Goal: Information Seeking & Learning: Check status

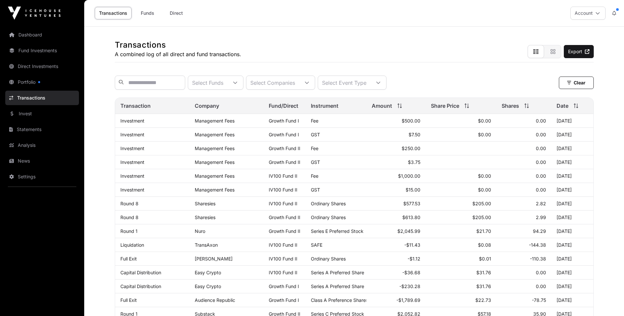
click at [24, 80] on link "Portfolio" at bounding box center [42, 82] width 74 height 14
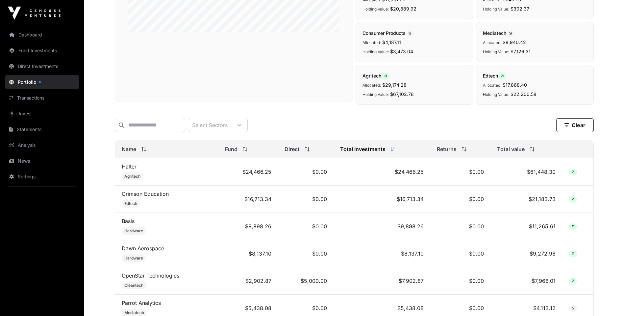
scroll to position [33, 0]
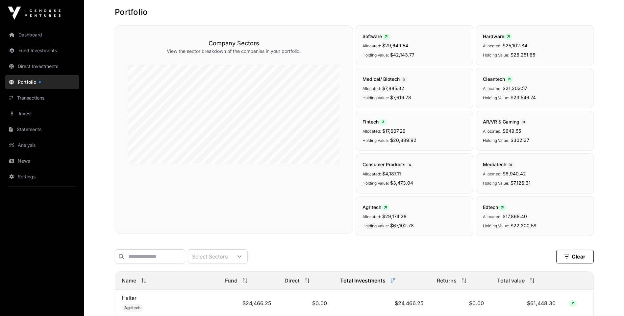
click at [26, 81] on link "Portfolio" at bounding box center [42, 82] width 74 height 14
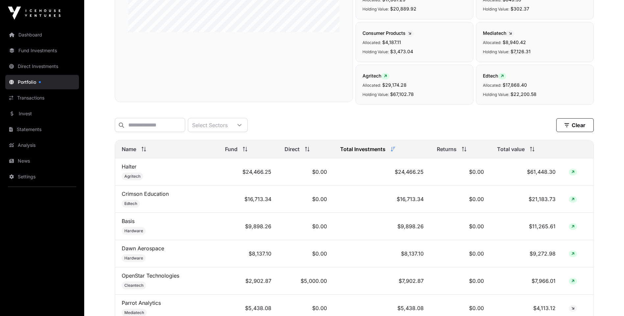
scroll to position [132, 0]
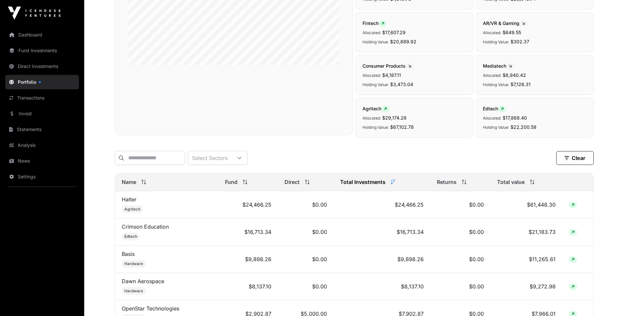
click at [25, 127] on link "Statements" at bounding box center [42, 129] width 74 height 14
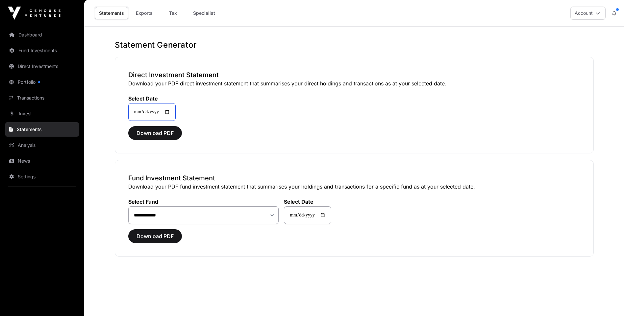
click at [170, 113] on input "**********" at bounding box center [151, 112] width 47 height 18
type input "**********"
click at [183, 214] on select "**********" at bounding box center [203, 216] width 151 height 18
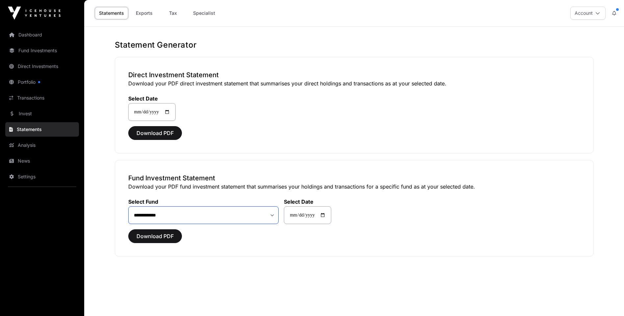
select select "**"
click at [128, 207] on select "**********" at bounding box center [203, 216] width 151 height 18
click at [149, 234] on span "Download PDF" at bounding box center [154, 237] width 37 height 8
click at [23, 81] on link "Portfolio" at bounding box center [42, 82] width 74 height 14
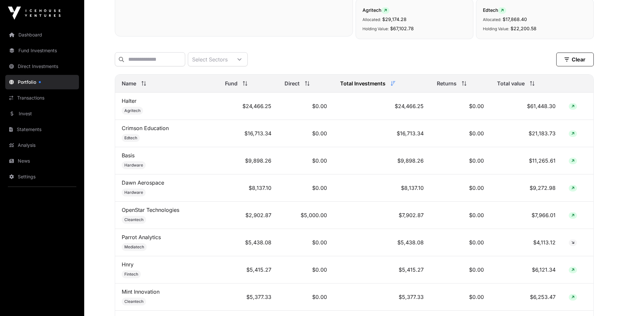
scroll to position [329, 0]
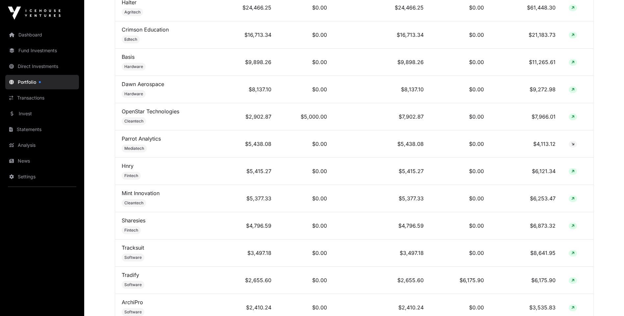
click at [139, 87] on link "Dawn Aerospace" at bounding box center [143, 84] width 42 height 7
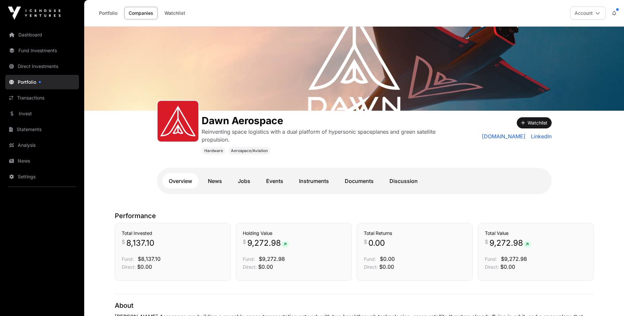
click at [319, 177] on link "Instruments" at bounding box center [313, 181] width 43 height 16
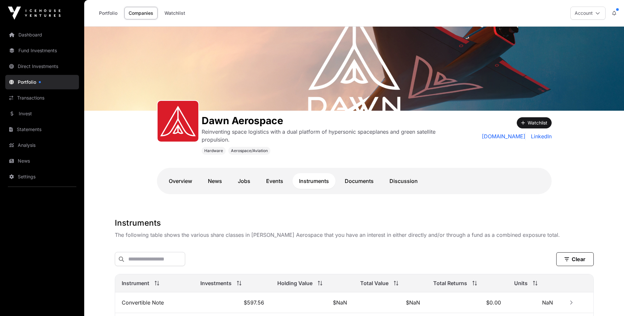
scroll to position [95, 0]
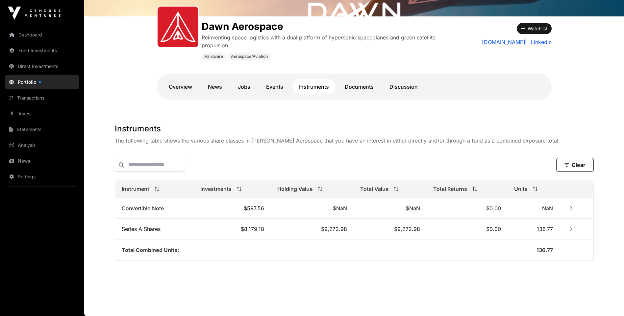
click at [356, 84] on link "Documents" at bounding box center [359, 87] width 42 height 16
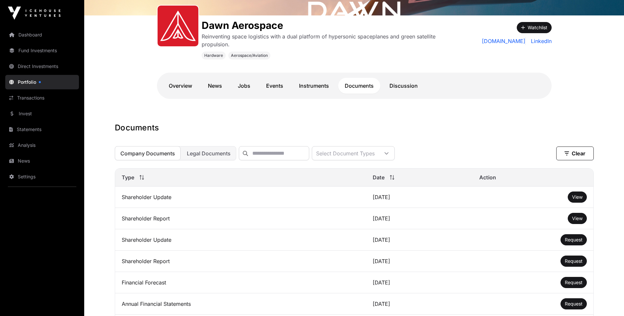
scroll to position [128, 0]
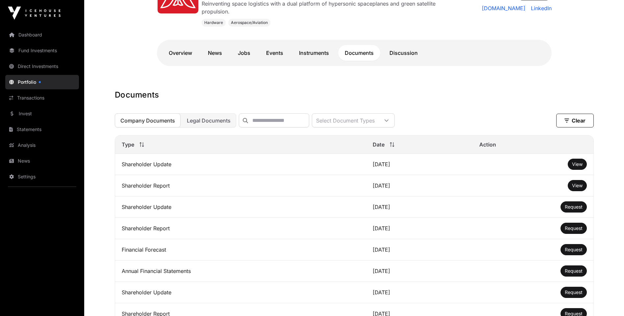
click at [216, 50] on link "News" at bounding box center [214, 53] width 27 height 16
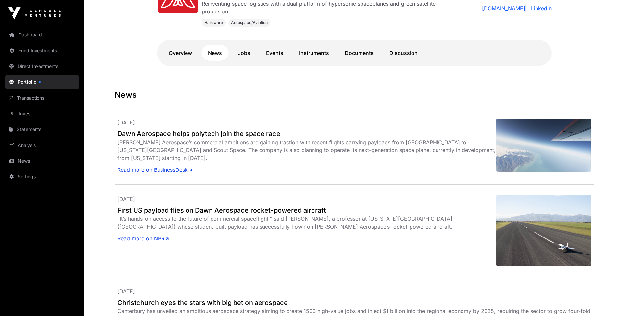
click at [179, 53] on link "Overview" at bounding box center [180, 53] width 37 height 16
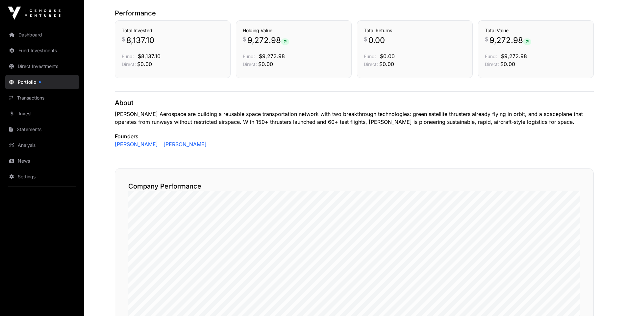
scroll to position [137, 0]
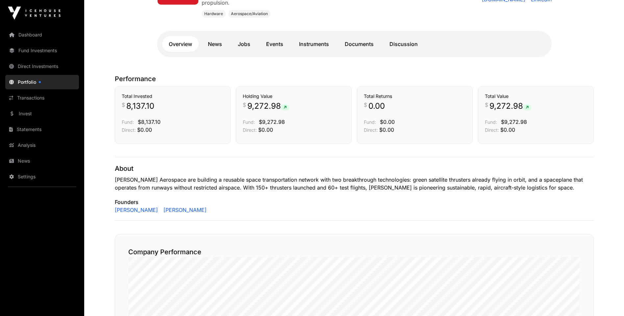
click at [28, 83] on link "Portfolio" at bounding box center [42, 82] width 74 height 14
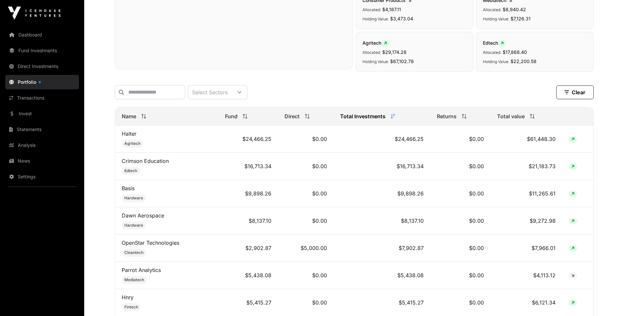
scroll to position [329, 0]
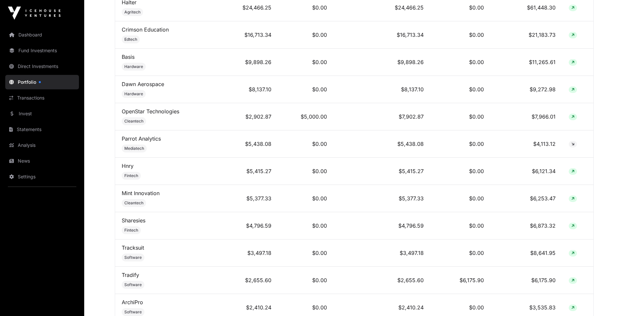
click at [134, 224] on link "Sharesies" at bounding box center [134, 220] width 24 height 7
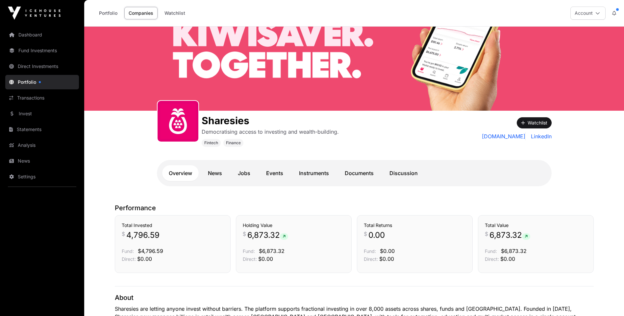
click at [311, 174] on link "Instruments" at bounding box center [313, 173] width 43 height 16
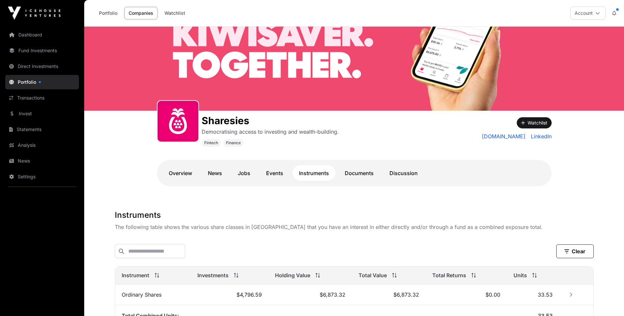
scroll to position [67, 0]
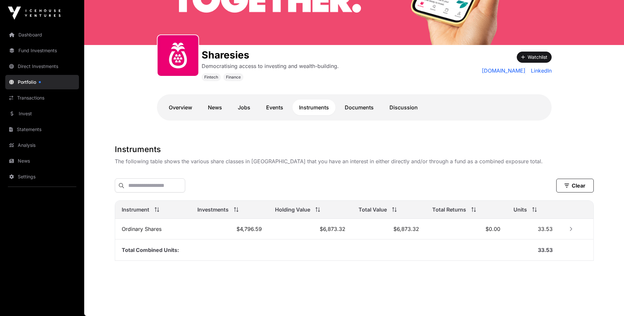
click at [183, 106] on link "Overview" at bounding box center [180, 108] width 37 height 16
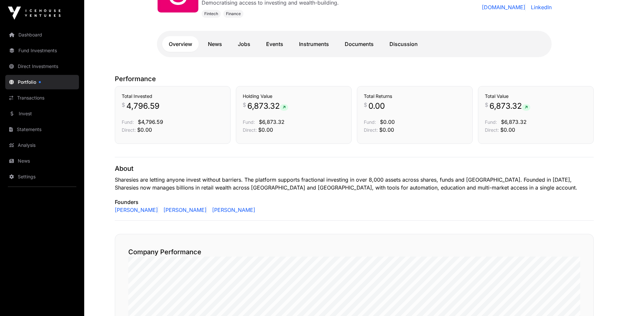
scroll to position [96, 0]
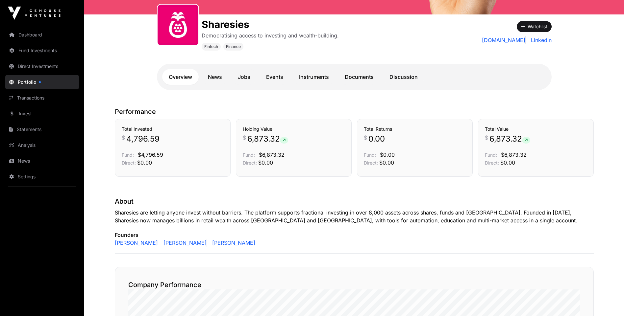
click at [351, 70] on link "Documents" at bounding box center [359, 77] width 42 height 16
click at [354, 73] on link "Documents" at bounding box center [359, 77] width 42 height 16
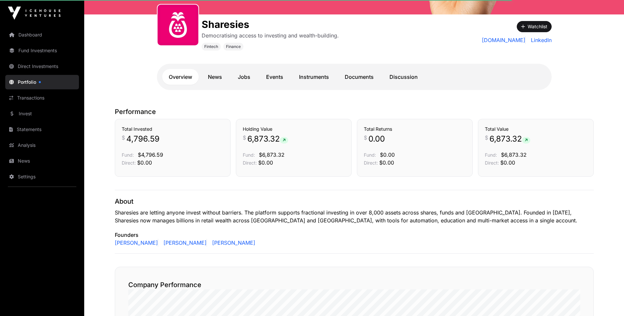
click at [362, 77] on link "Documents" at bounding box center [359, 77] width 42 height 16
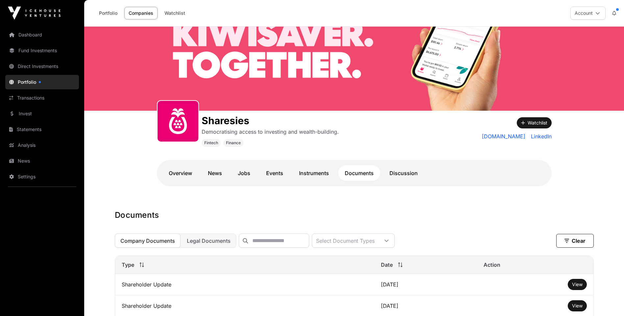
click at [19, 82] on link "Portfolio" at bounding box center [42, 82] width 74 height 14
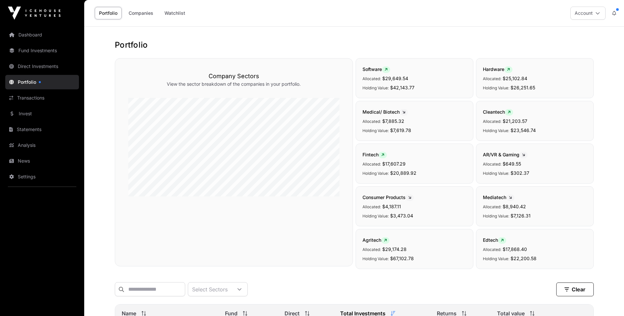
scroll to position [230, 0]
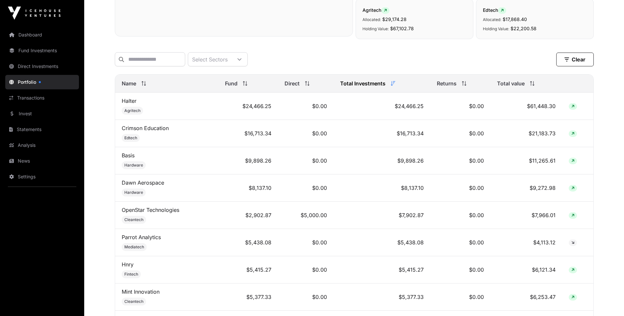
click at [129, 104] on link "Halter" at bounding box center [129, 101] width 15 height 7
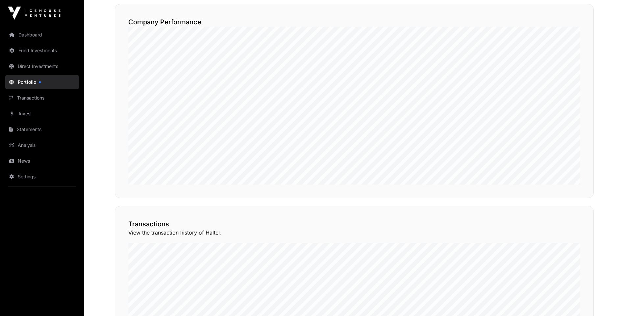
scroll to position [474, 0]
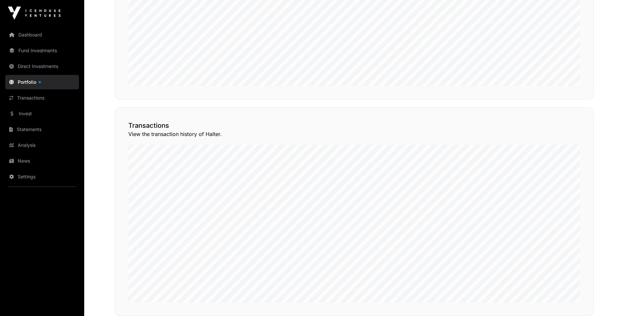
click at [565, 102] on button "View Transactions" at bounding box center [564, 95] width 54 height 11
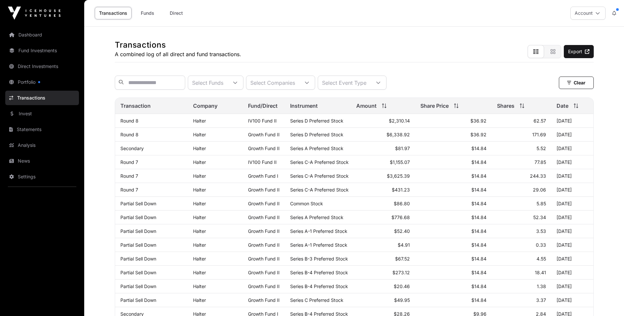
click at [618, 9] on span at bounding box center [617, 9] width 3 height 3
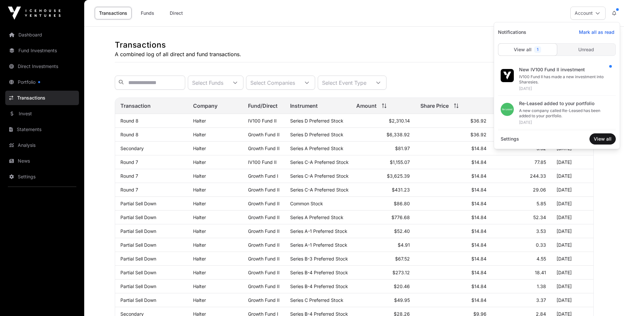
click at [522, 47] on div at bounding box center [527, 49] width 59 height 12
click at [563, 68] on div "New IV100 Fund II investment" at bounding box center [564, 69] width 91 height 7
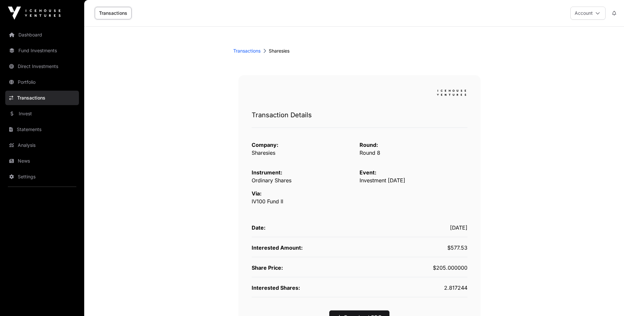
drag, startPoint x: 252, startPoint y: 147, endPoint x: 432, endPoint y: 183, distance: 183.8
click at [432, 183] on div "Company: Sharesies Round: Round 8 Instrument: Ordinary Shares Event: Investment…" at bounding box center [360, 219] width 216 height 157
click at [432, 182] on div "Event: Investment [DATE]" at bounding box center [413, 177] width 108 height 16
drag, startPoint x: 433, startPoint y: 181, endPoint x: 252, endPoint y: 148, distance: 184.1
click at [252, 148] on div "Company: Sharesies Round: Round 8 Instrument: Ordinary Shares Event: Investment…" at bounding box center [360, 219] width 216 height 157
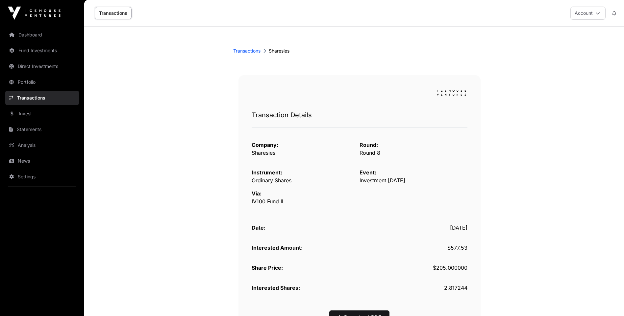
click at [252, 148] on span "Company:" at bounding box center [265, 145] width 27 height 7
click at [36, 50] on link "Fund Investments" at bounding box center [42, 50] width 74 height 14
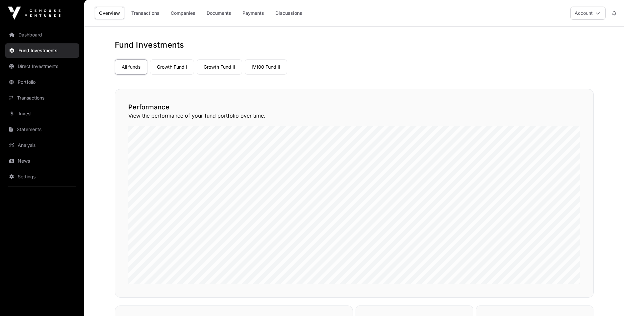
scroll to position [33, 0]
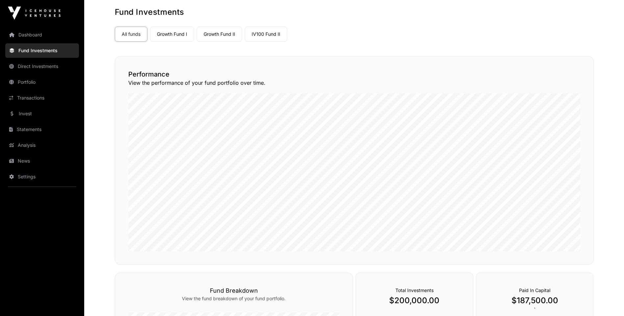
click at [263, 31] on link "IV100 Fund II" at bounding box center [266, 34] width 42 height 15
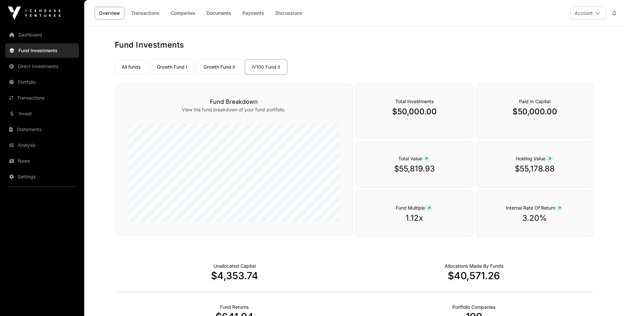
scroll to position [155, 0]
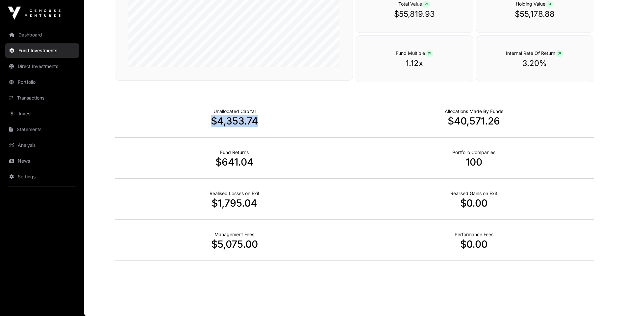
drag, startPoint x: 204, startPoint y: 122, endPoint x: 267, endPoint y: 123, distance: 62.5
click at [267, 123] on p "$4,353.74" at bounding box center [234, 121] width 239 height 12
drag, startPoint x: 267, startPoint y: 123, endPoint x: 263, endPoint y: 123, distance: 4.0
click at [263, 123] on p "$4,353.74" at bounding box center [234, 121] width 239 height 12
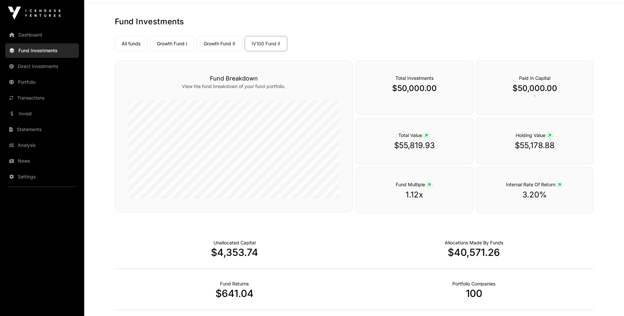
scroll to position [0, 0]
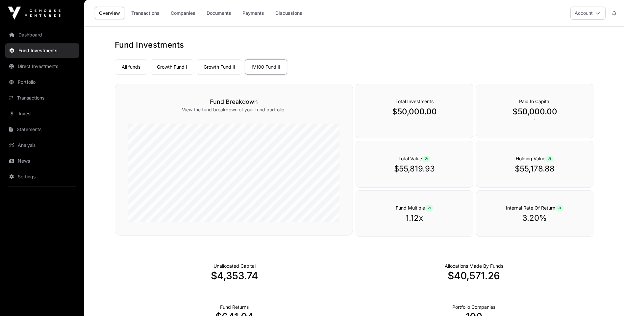
click at [25, 81] on link "Portfolio" at bounding box center [42, 82] width 74 height 14
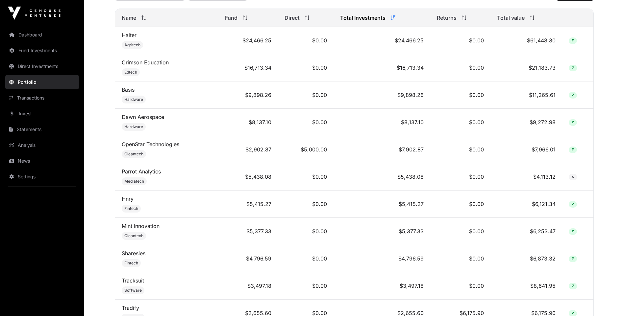
scroll to position [230, 0]
